Goal: Task Accomplishment & Management: Manage account settings

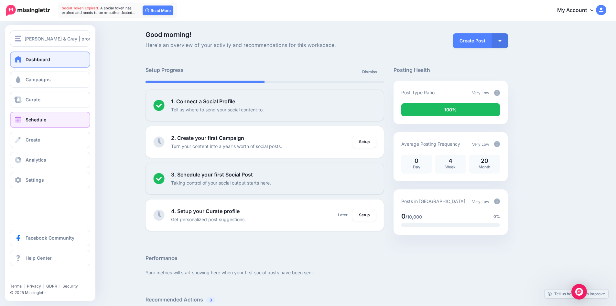
click at [14, 123] on link "Schedule" at bounding box center [50, 120] width 80 height 16
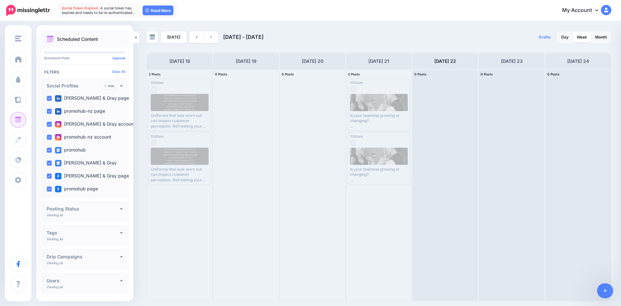
click at [179, 35] on link "[DATE]" at bounding box center [174, 37] width 26 height 12
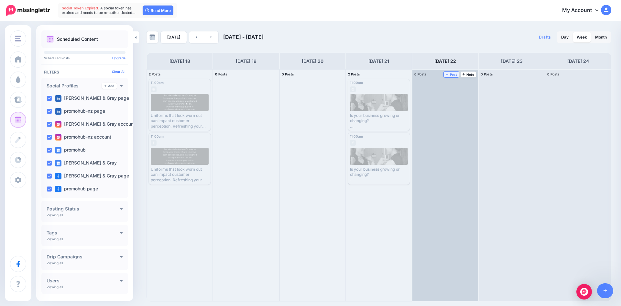
click at [452, 75] on span "Post" at bounding box center [451, 74] width 11 height 3
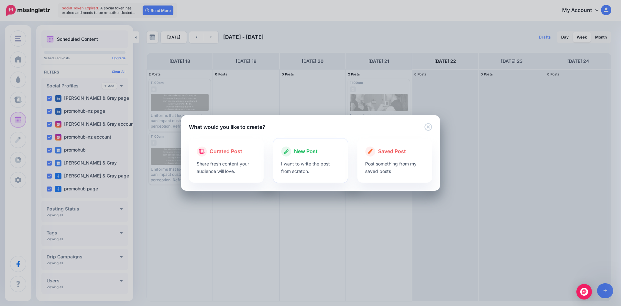
click at [303, 162] on p "I want to write the post from scratch." at bounding box center [310, 167] width 59 height 15
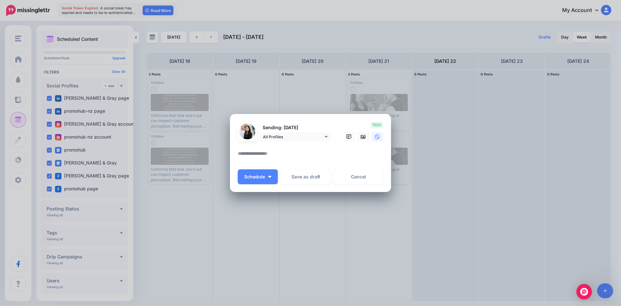
click at [287, 154] on textarea at bounding box center [312, 155] width 149 height 13
paste textarea "**********"
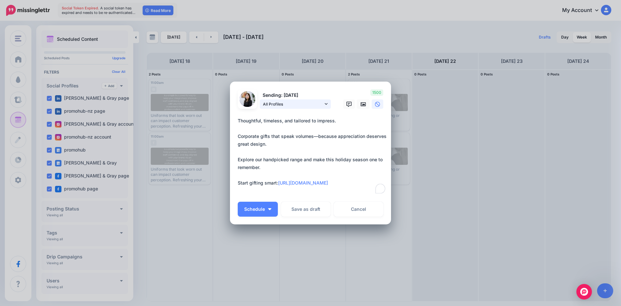
type textarea "**********"
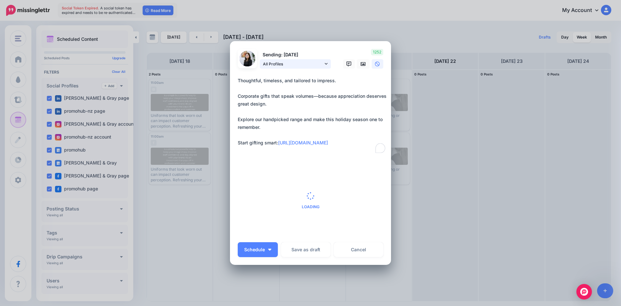
click at [323, 104] on form "Sending: 22nd Aug All Profiles promohub" at bounding box center [311, 143] width 146 height 189
click at [325, 64] on icon at bounding box center [326, 63] width 3 height 5
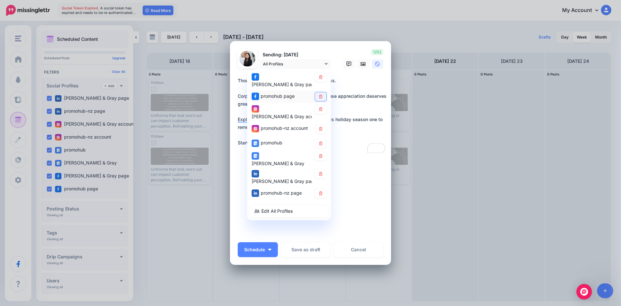
click at [320, 94] on icon at bounding box center [320, 96] width 5 height 4
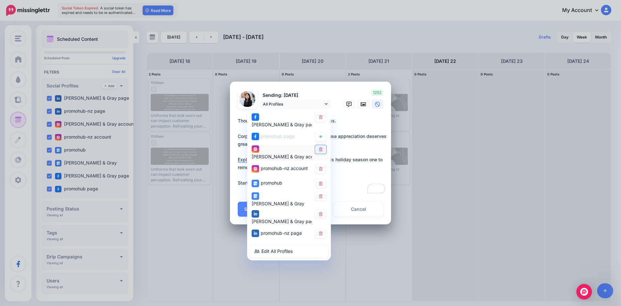
click at [320, 147] on icon at bounding box center [320, 149] width 5 height 4
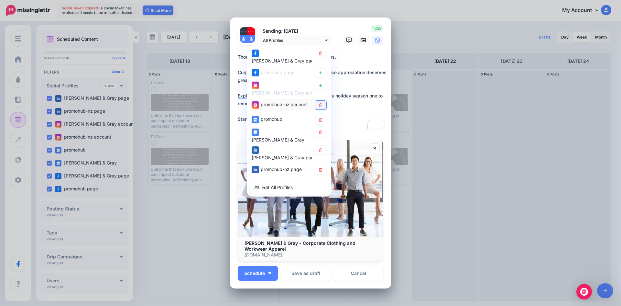
click at [319, 153] on div "Henry & Gray page promohub page promohub" at bounding box center [289, 121] width 84 height 150
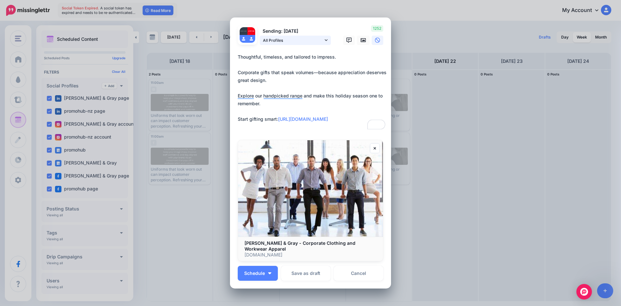
click at [325, 42] on icon at bounding box center [326, 40] width 3 height 5
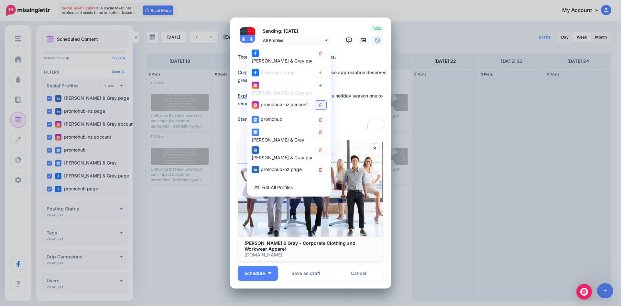
click at [319, 103] on icon at bounding box center [321, 105] width 4 height 4
click at [319, 118] on icon at bounding box center [321, 120] width 4 height 4
click at [319, 130] on icon at bounding box center [321, 132] width 4 height 4
click at [319, 148] on icon at bounding box center [321, 150] width 4 height 4
click at [319, 168] on icon at bounding box center [320, 170] width 5 height 4
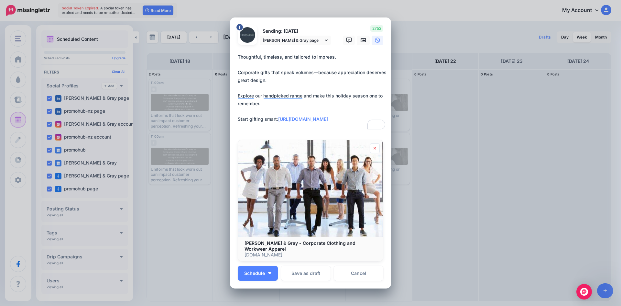
click at [374, 150] on icon at bounding box center [375, 148] width 3 height 4
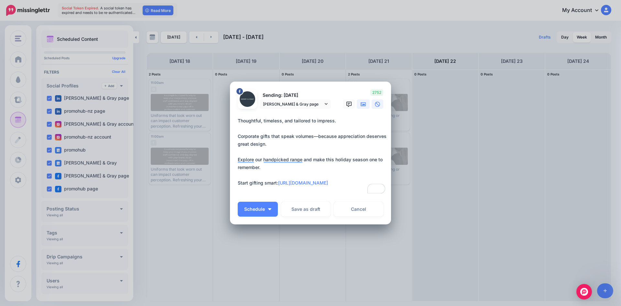
click at [362, 106] on icon at bounding box center [363, 104] width 5 height 5
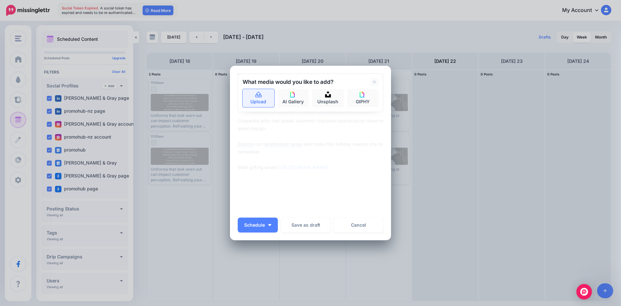
click at [258, 101] on link "Upload" at bounding box center [259, 98] width 32 height 18
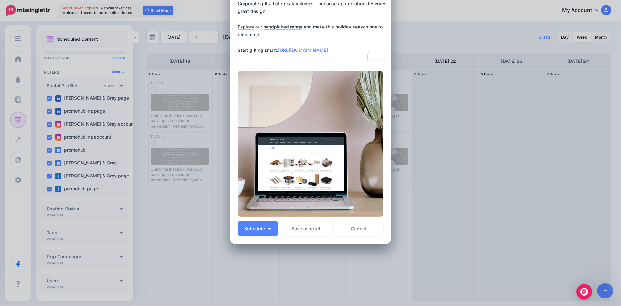
scroll to position [69, 0]
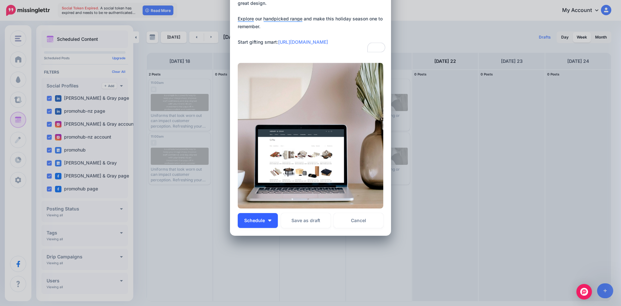
click at [268, 221] on img "button" at bounding box center [269, 220] width 3 height 2
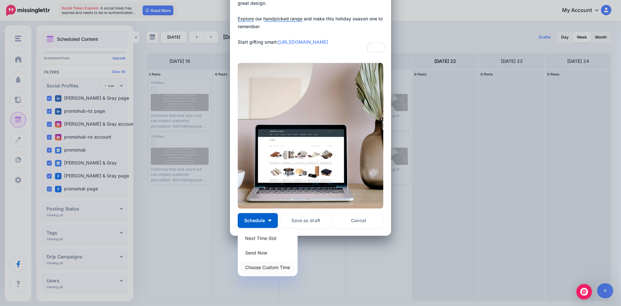
click at [264, 267] on link "Choose Custom Time" at bounding box center [267, 267] width 55 height 13
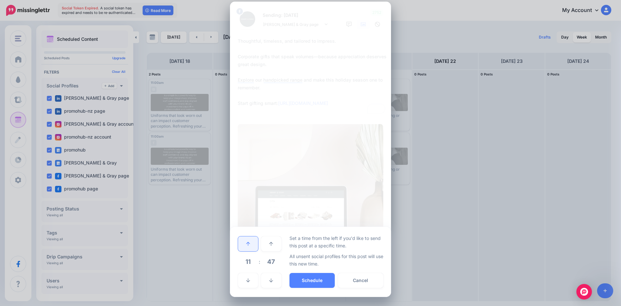
click at [247, 246] on icon at bounding box center [248, 243] width 4 height 5
click at [250, 243] on link at bounding box center [248, 243] width 20 height 15
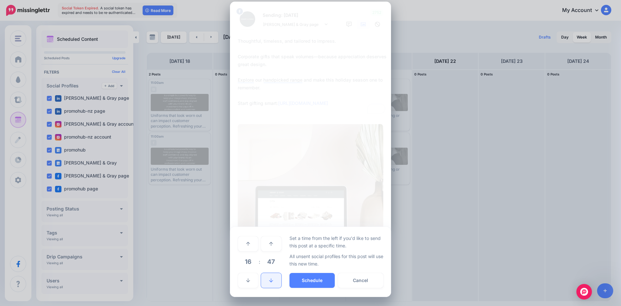
click at [269, 285] on link at bounding box center [271, 280] width 20 height 15
click at [268, 258] on span "44" at bounding box center [270, 261] width 17 height 17
click at [242, 239] on td "00" at bounding box center [241, 243] width 7 height 18
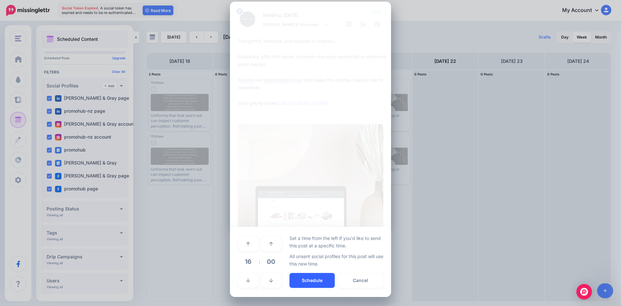
click at [303, 280] on button "Schedule" at bounding box center [311, 280] width 45 height 15
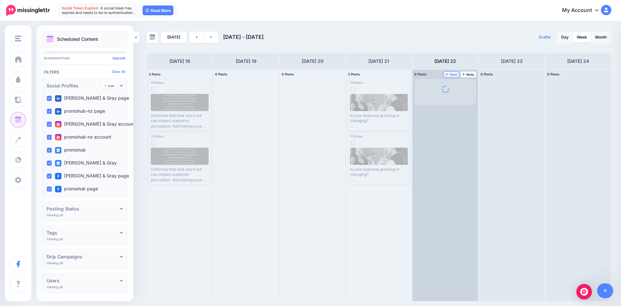
click at [451, 74] on span "Post" at bounding box center [451, 74] width 11 height 3
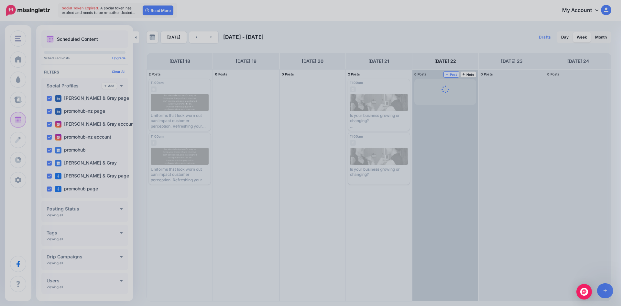
scroll to position [0, 0]
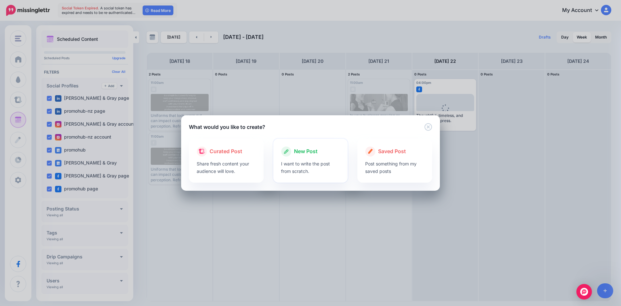
click at [300, 162] on p "I want to write the post from scratch." at bounding box center [310, 167] width 59 height 15
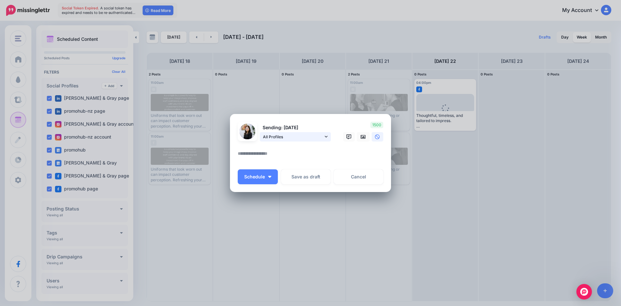
click at [311, 140] on link "All Profiles" at bounding box center [295, 136] width 71 height 9
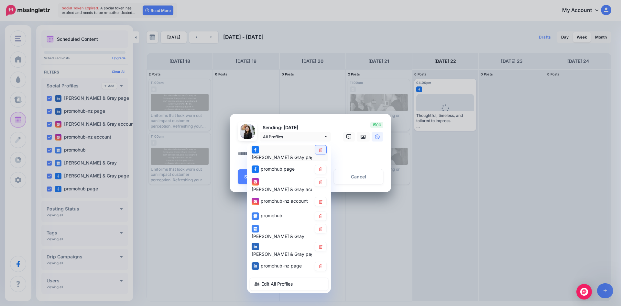
click at [320, 154] on link at bounding box center [320, 149] width 11 height 9
click at [322, 167] on icon at bounding box center [320, 169] width 5 height 4
click at [322, 200] on icon at bounding box center [321, 202] width 4 height 4
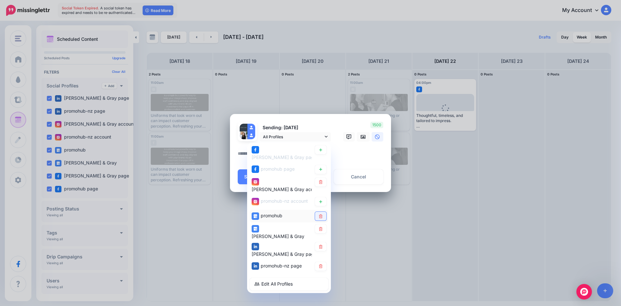
click at [323, 214] on icon at bounding box center [320, 216] width 5 height 4
click at [324, 224] on link at bounding box center [320, 228] width 11 height 9
click at [322, 244] on div "[PERSON_NAME] & Gray page" at bounding box center [289, 250] width 79 height 16
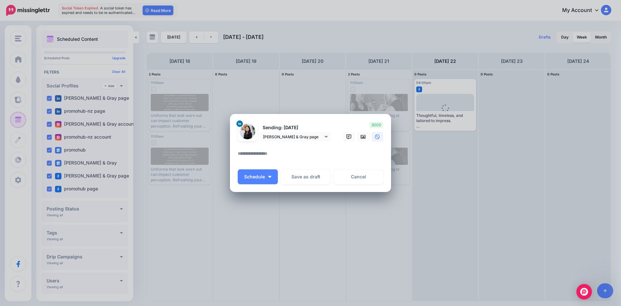
click at [324, 141] on div at bounding box center [311, 145] width 146 height 8
click at [325, 138] on icon at bounding box center [326, 136] width 3 height 5
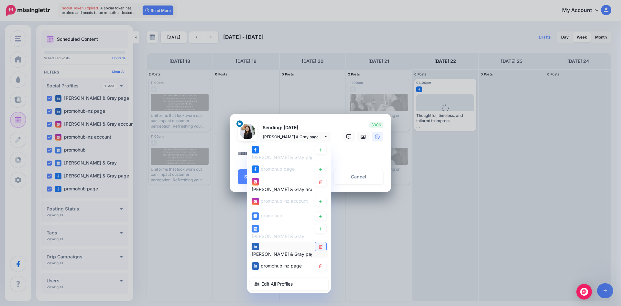
click at [322, 244] on icon at bounding box center [320, 246] width 5 height 4
click at [321, 264] on icon at bounding box center [321, 266] width 4 height 4
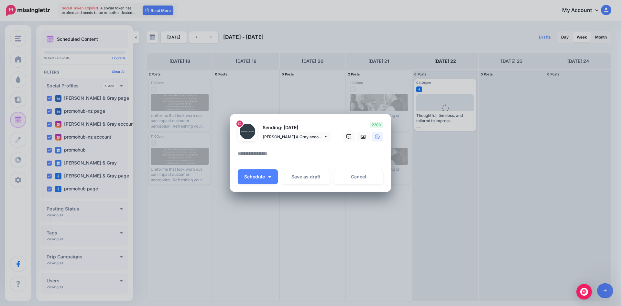
click at [346, 157] on textarea at bounding box center [312, 155] width 149 height 13
paste textarea "**********"
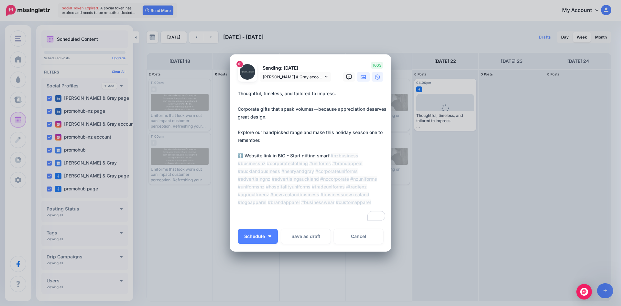
type textarea "**********"
click at [361, 78] on icon at bounding box center [363, 77] width 5 height 4
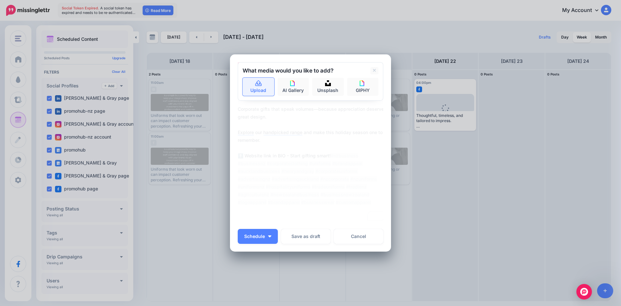
click at [267, 93] on link "Upload" at bounding box center [259, 87] width 32 height 18
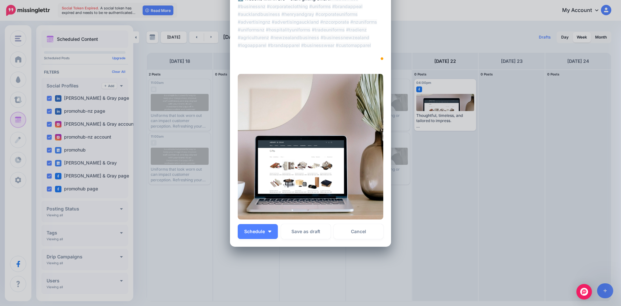
scroll to position [123, 0]
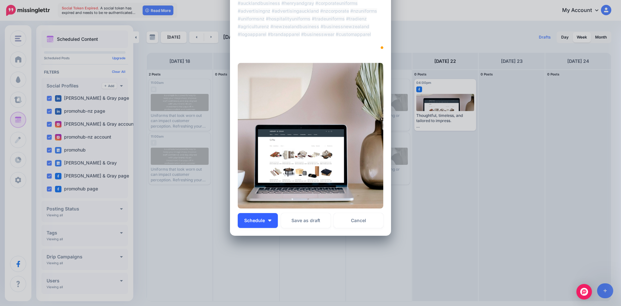
click at [266, 219] on button "Schedule" at bounding box center [258, 220] width 40 height 15
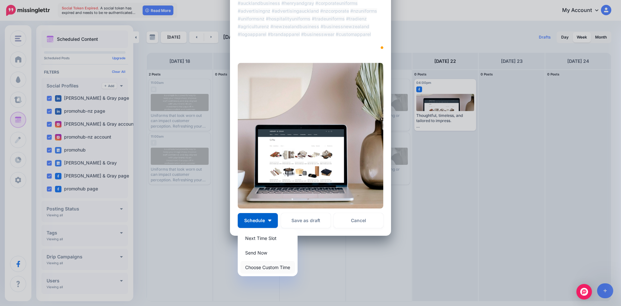
click at [271, 263] on link "Choose Custom Time" at bounding box center [267, 267] width 55 height 13
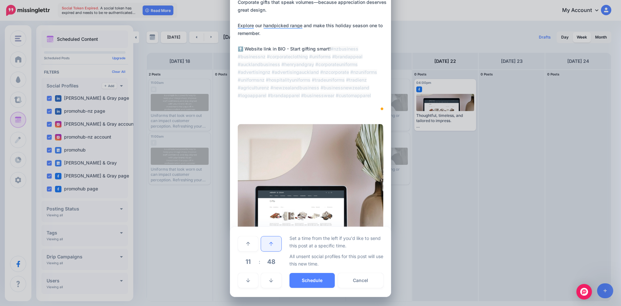
scroll to position [62, 0]
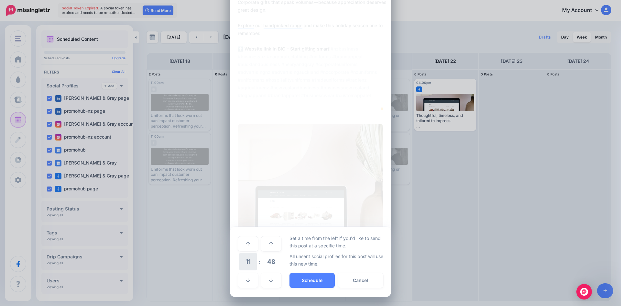
click at [247, 258] on span "11" at bounding box center [247, 261] width 17 height 17
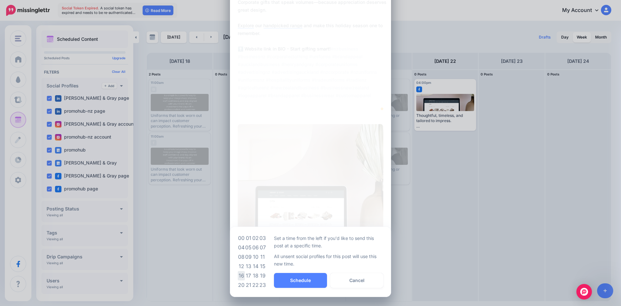
click at [240, 272] on td "16" at bounding box center [241, 275] width 7 height 9
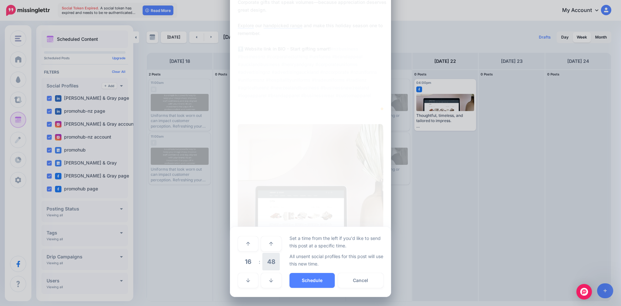
click at [262, 264] on span "48" at bounding box center [270, 261] width 17 height 17
click at [238, 244] on td "00" at bounding box center [241, 243] width 7 height 18
click at [291, 277] on button "Schedule" at bounding box center [311, 280] width 45 height 15
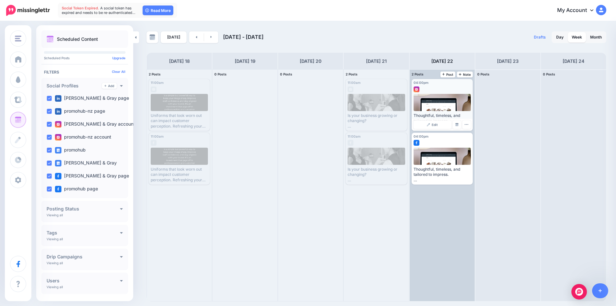
click at [450, 95] on div at bounding box center [443, 102] width 58 height 17
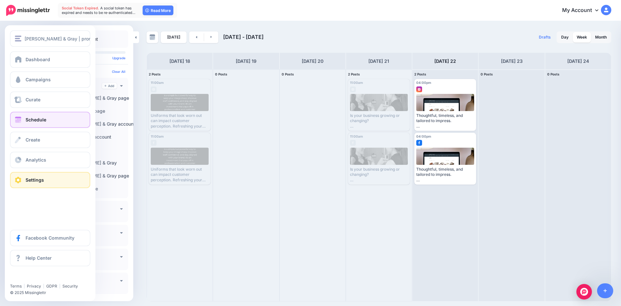
click at [56, 179] on link "Settings" at bounding box center [50, 180] width 80 height 16
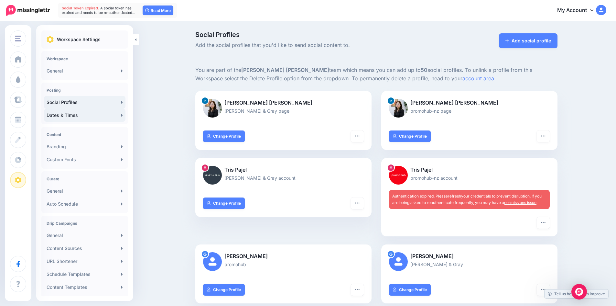
click at [92, 119] on link "Dates & Times" at bounding box center [84, 115] width 81 height 13
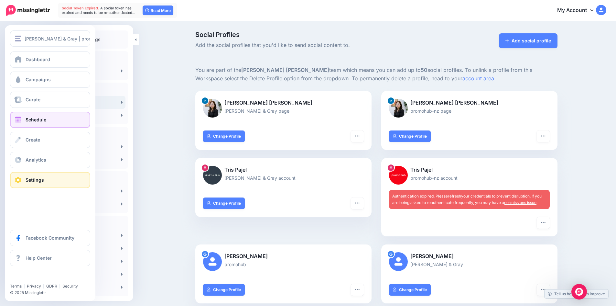
click at [28, 121] on span "Schedule" at bounding box center [36, 119] width 21 height 5
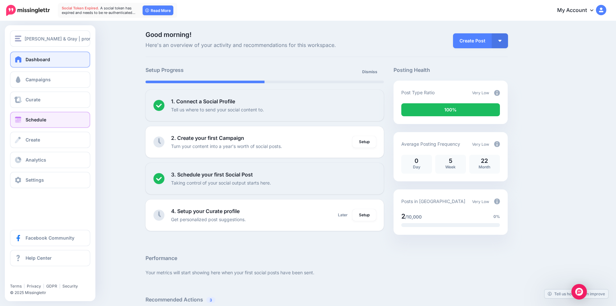
click at [34, 120] on span "Schedule" at bounding box center [36, 119] width 21 height 5
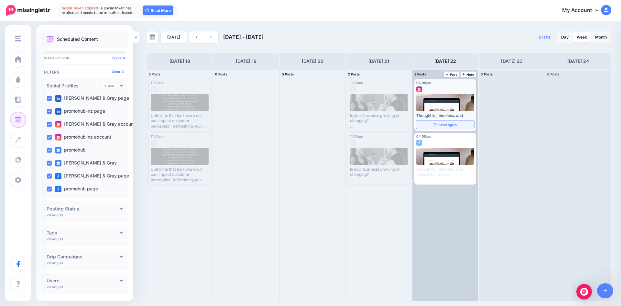
click at [450, 124] on span "Send Again" at bounding box center [448, 124] width 18 height 3
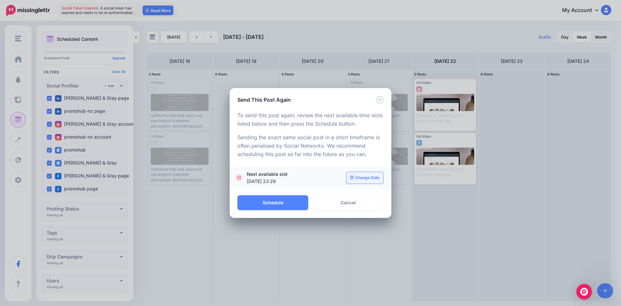
click at [354, 177] on link "Change Date" at bounding box center [364, 178] width 37 height 12
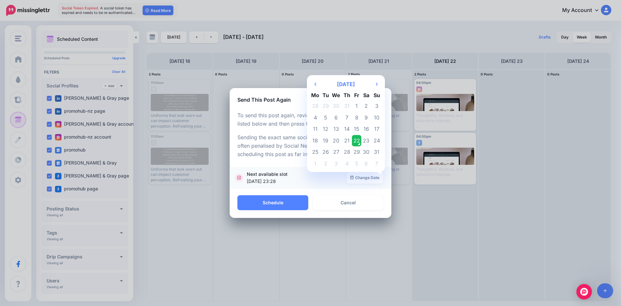
click at [358, 139] on td "22" at bounding box center [357, 141] width 10 height 12
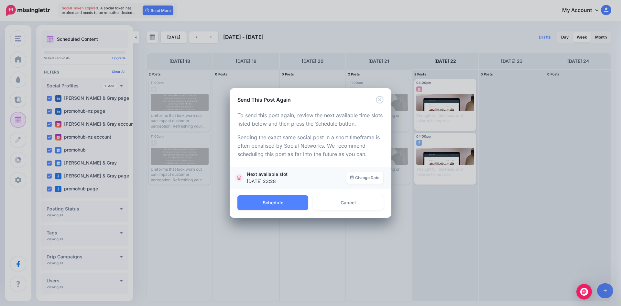
click at [276, 178] on span "[DATE] 23:28" at bounding box center [295, 181] width 96 height 7
click at [379, 99] on icon "Close" at bounding box center [379, 99] width 7 height 7
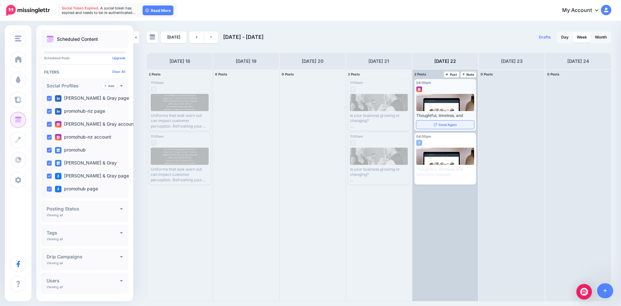
click at [455, 123] on span "Send Again" at bounding box center [448, 124] width 18 height 3
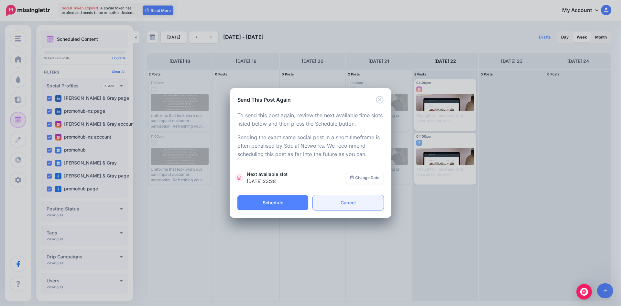
click at [367, 203] on link "Cancel" at bounding box center [348, 202] width 71 height 15
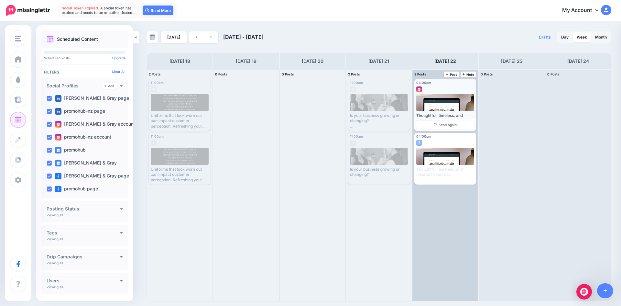
click at [467, 85] on div at bounding box center [445, 88] width 58 height 6
click at [468, 84] on div "Published" at bounding box center [464, 82] width 22 height 3
click at [456, 90] on div at bounding box center [445, 88] width 58 height 6
click at [455, 106] on div at bounding box center [445, 102] width 58 height 17
drag, startPoint x: 440, startPoint y: 128, endPoint x: 442, endPoint y: 124, distance: 5.2
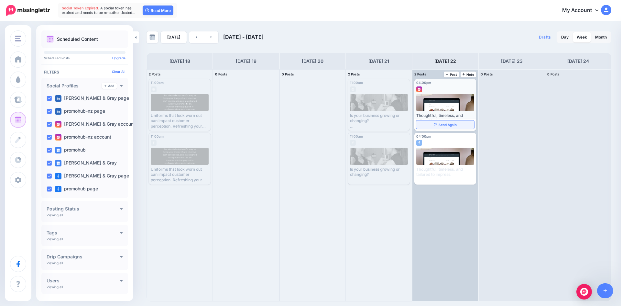
click at [442, 124] on span "Send Again" at bounding box center [448, 124] width 18 height 3
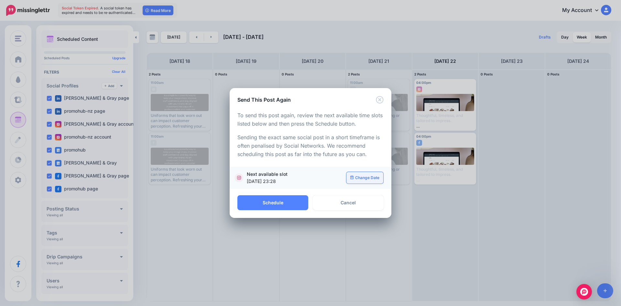
click at [360, 178] on link "Change Date" at bounding box center [364, 178] width 37 height 12
click at [338, 204] on link "Cancel" at bounding box center [348, 202] width 71 height 15
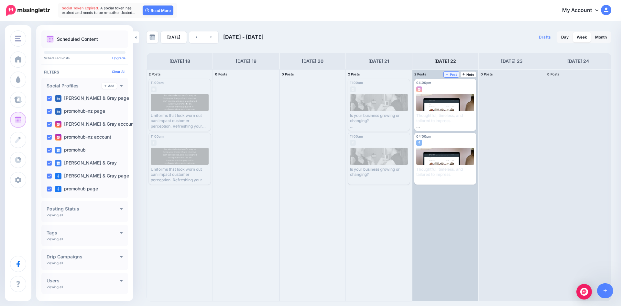
click at [455, 76] on link "Post" at bounding box center [451, 74] width 15 height 6
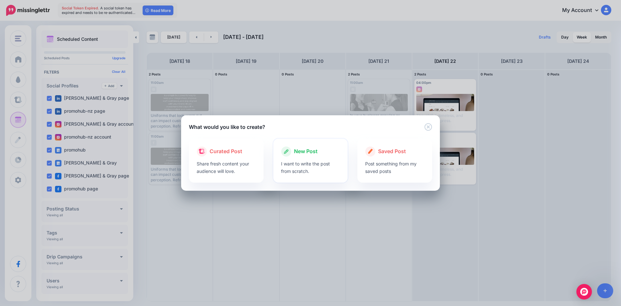
click at [315, 168] on p "I want to write the post from scratch." at bounding box center [310, 167] width 59 height 15
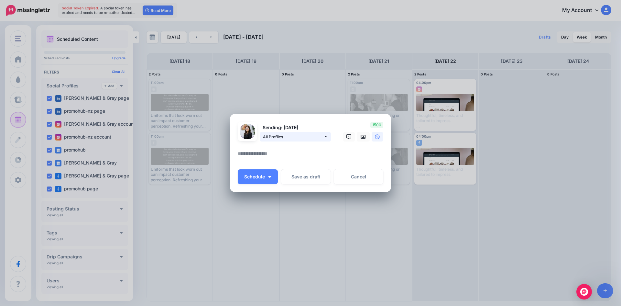
click at [314, 136] on span "All Profiles" at bounding box center [293, 136] width 60 height 7
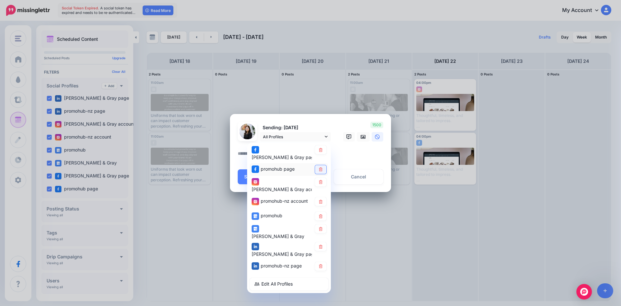
click at [320, 167] on icon at bounding box center [320, 169] width 5 height 4
click at [321, 180] on icon at bounding box center [320, 182] width 5 height 4
drag, startPoint x: 322, startPoint y: 188, endPoint x: 324, endPoint y: 202, distance: 14.8
click at [322, 200] on icon at bounding box center [321, 202] width 4 height 4
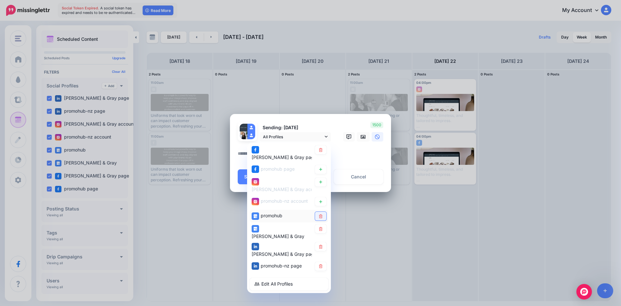
click at [326, 212] on link at bounding box center [320, 216] width 11 height 9
click at [320, 226] on link at bounding box center [320, 228] width 11 height 9
drag, startPoint x: 320, startPoint y: 241, endPoint x: 321, endPoint y: 247, distance: 5.5
click at [320, 242] on link at bounding box center [320, 246] width 11 height 9
drag, startPoint x: 323, startPoint y: 250, endPoint x: 330, endPoint y: 237, distance: 14.5
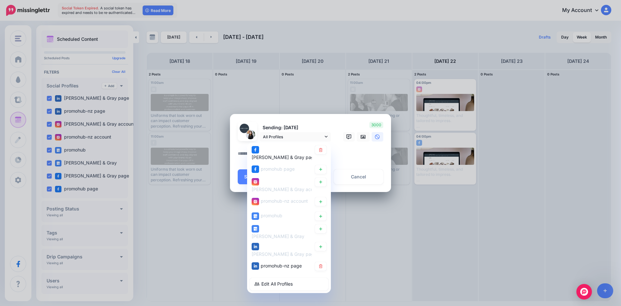
click at [324, 262] on link at bounding box center [320, 266] width 11 height 9
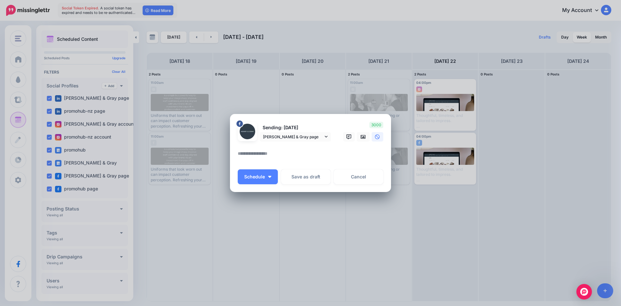
click at [343, 150] on textarea at bounding box center [312, 155] width 149 height 13
paste textarea "**********"
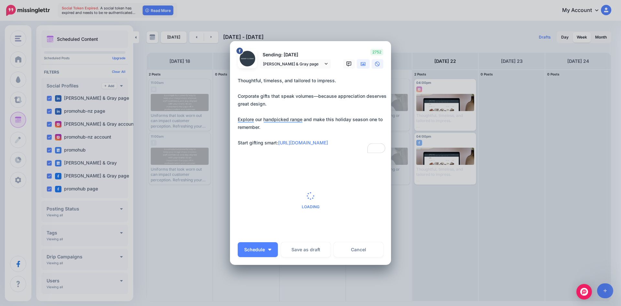
type textarea "**********"
click at [360, 60] on link at bounding box center [363, 63] width 13 height 9
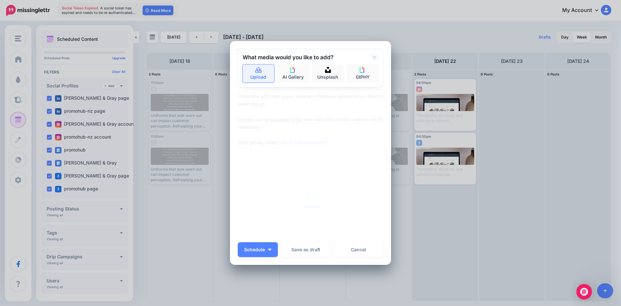
click at [265, 76] on link "Upload" at bounding box center [259, 73] width 32 height 18
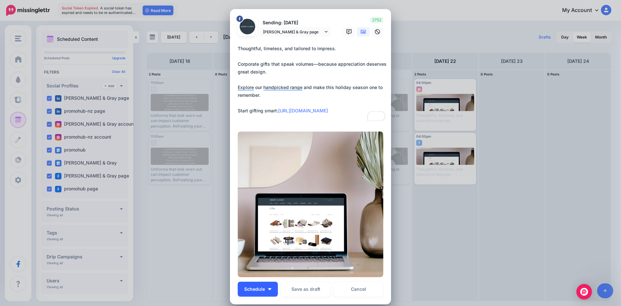
click at [268, 289] on img "button" at bounding box center [269, 289] width 3 height 2
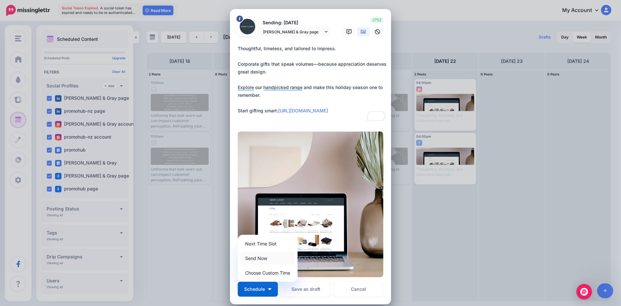
click at [262, 256] on link "Send Now" at bounding box center [267, 258] width 55 height 13
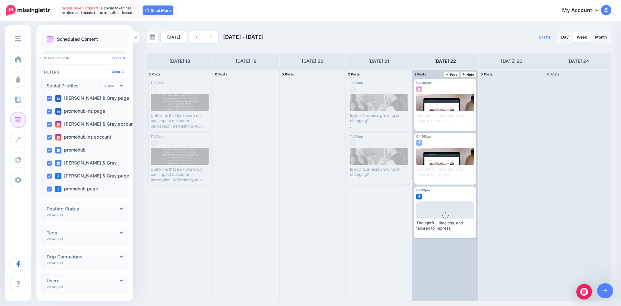
click at [453, 71] on div "2 Posts 22 Note Post" at bounding box center [445, 75] width 66 height 10
click at [452, 73] on span "Post" at bounding box center [451, 74] width 11 height 3
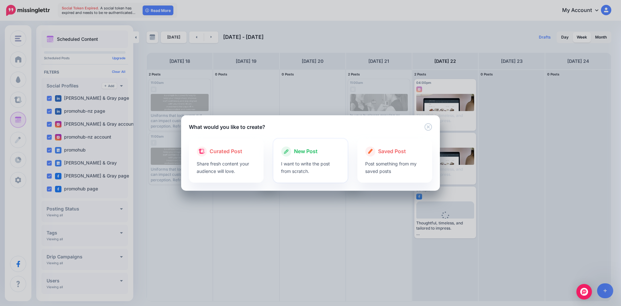
click at [333, 155] on div "New Post" at bounding box center [310, 151] width 59 height 10
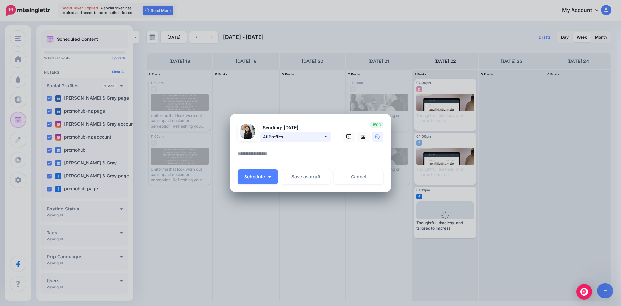
click at [313, 138] on span "All Profiles" at bounding box center [293, 136] width 60 height 7
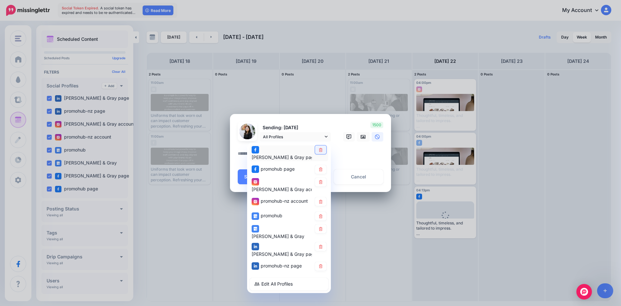
click at [322, 151] on icon at bounding box center [321, 149] width 4 height 4
click at [323, 166] on link at bounding box center [320, 169] width 11 height 9
click at [321, 200] on icon at bounding box center [321, 202] width 4 height 4
click at [322, 214] on icon at bounding box center [321, 216] width 4 height 4
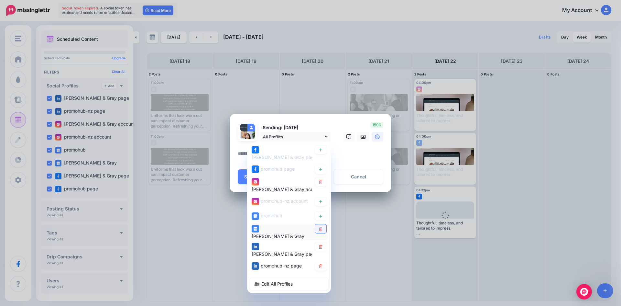
click at [322, 227] on icon at bounding box center [320, 229] width 5 height 4
click at [321, 242] on link at bounding box center [320, 246] width 11 height 9
click at [323, 262] on link at bounding box center [320, 266] width 11 height 9
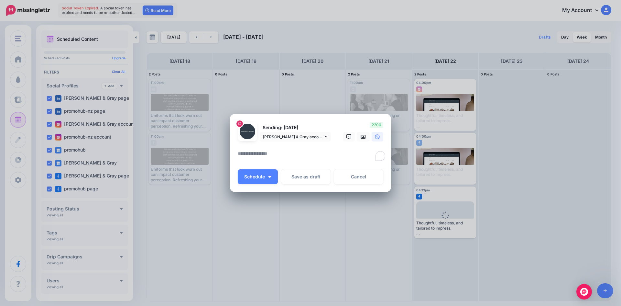
paste textarea "**********"
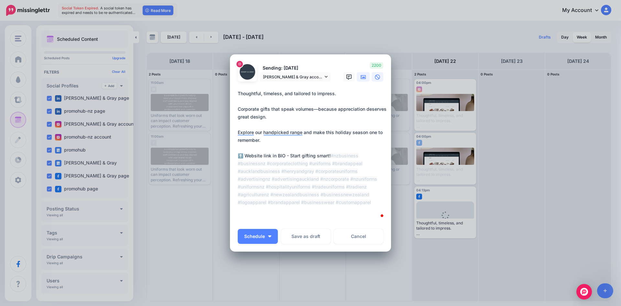
type textarea "**********"
click at [364, 77] on link at bounding box center [363, 76] width 13 height 9
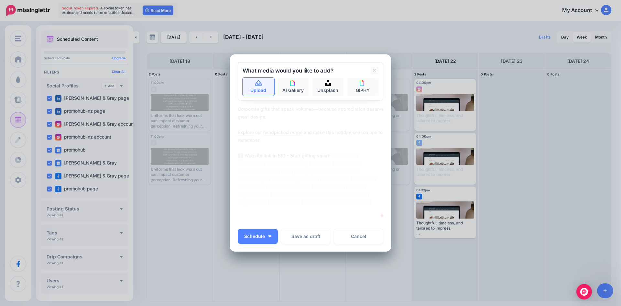
click at [265, 89] on link "Upload" at bounding box center [259, 87] width 32 height 18
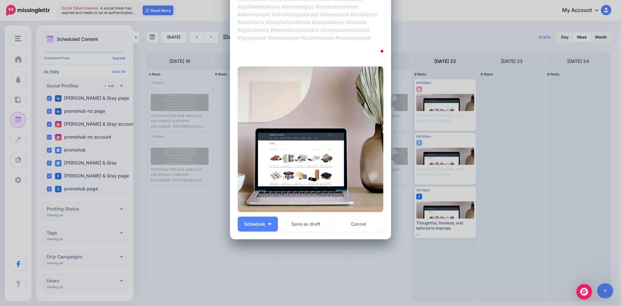
scroll to position [123, 0]
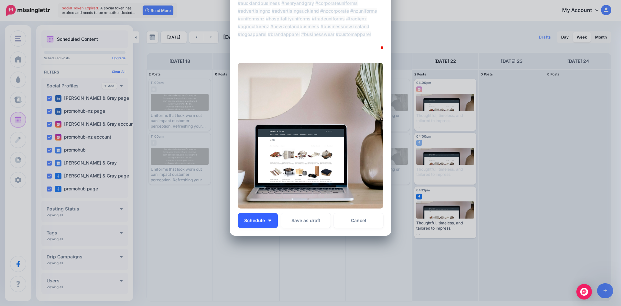
click at [269, 220] on button "Schedule" at bounding box center [258, 220] width 40 height 15
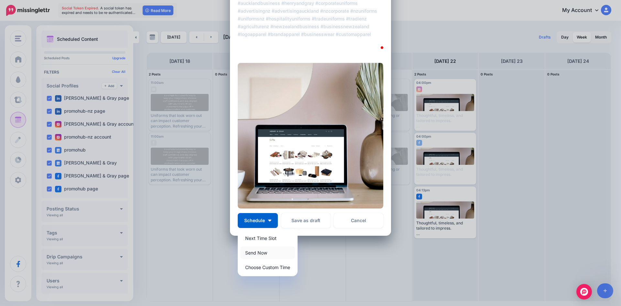
click at [262, 254] on link "Send Now" at bounding box center [267, 252] width 55 height 13
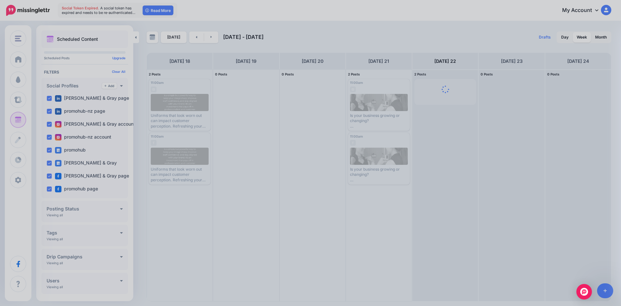
scroll to position [0, 0]
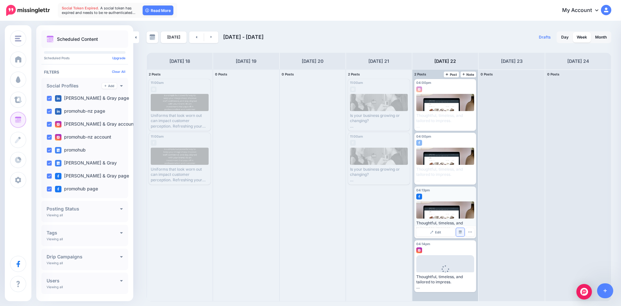
click at [458, 231] on link "Manage Dates" at bounding box center [460, 232] width 8 height 8
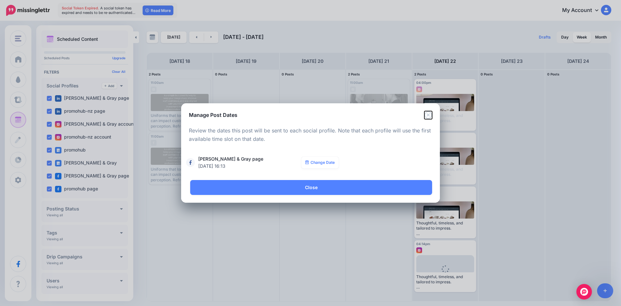
click at [431, 117] on icon "Close" at bounding box center [427, 114] width 7 height 7
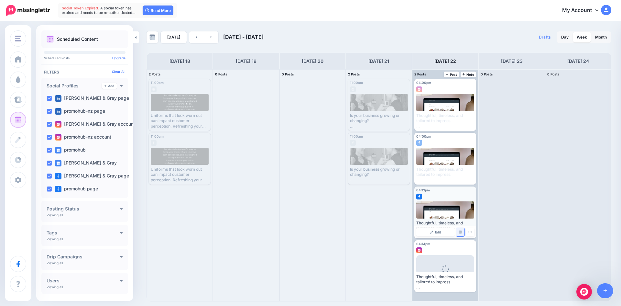
click at [461, 234] on link "Manage Dates" at bounding box center [460, 232] width 8 height 8
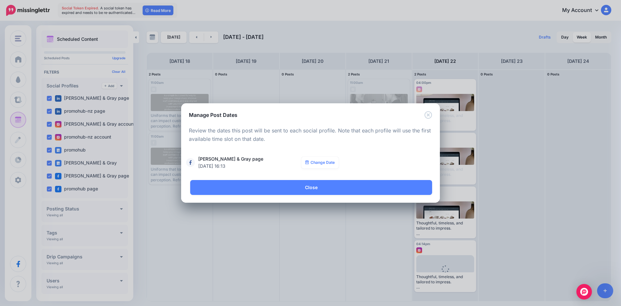
click at [378, 187] on link "Close" at bounding box center [311, 187] width 242 height 15
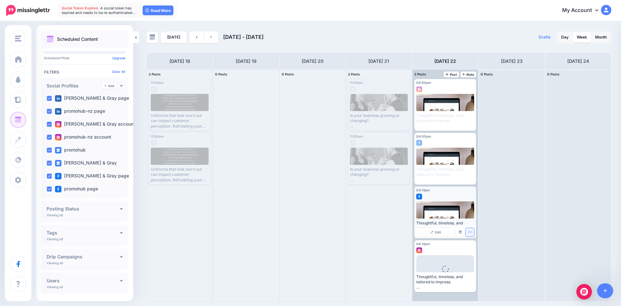
click at [468, 232] on icon "button" at bounding box center [470, 232] width 4 height 4
click at [471, 253] on img at bounding box center [472, 252] width 3 height 4
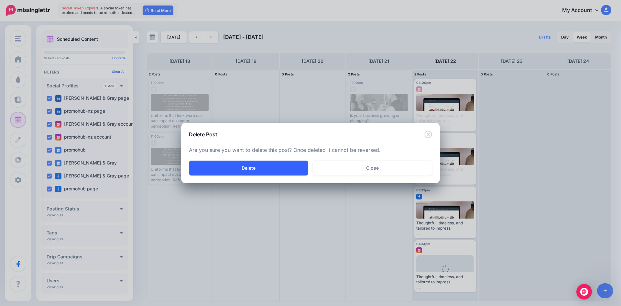
click at [262, 172] on button "Delete" at bounding box center [248, 167] width 119 height 15
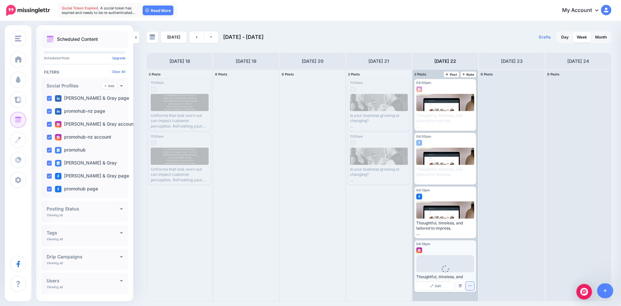
click at [471, 285] on icon "button" at bounding box center [470, 285] width 4 height 4
click at [471, 276] on img at bounding box center [472, 275] width 3 height 4
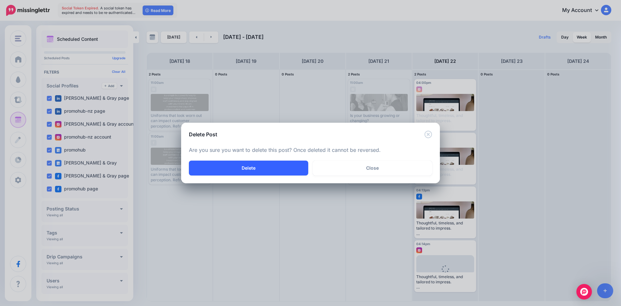
click at [253, 168] on button "Delete" at bounding box center [248, 167] width 119 height 15
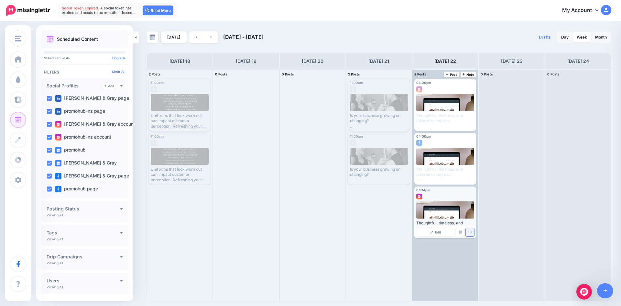
click at [471, 232] on icon "button" at bounding box center [470, 232] width 4 height 4
click at [473, 230] on button "button" at bounding box center [470, 232] width 8 height 8
click at [474, 250] on img at bounding box center [472, 252] width 3 height 4
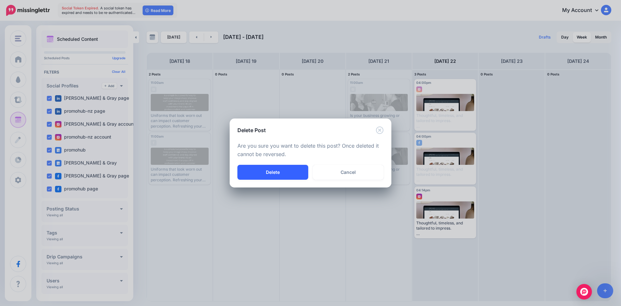
click at [284, 172] on button "Delete" at bounding box center [272, 172] width 71 height 15
